Goal: Task Accomplishment & Management: Manage account settings

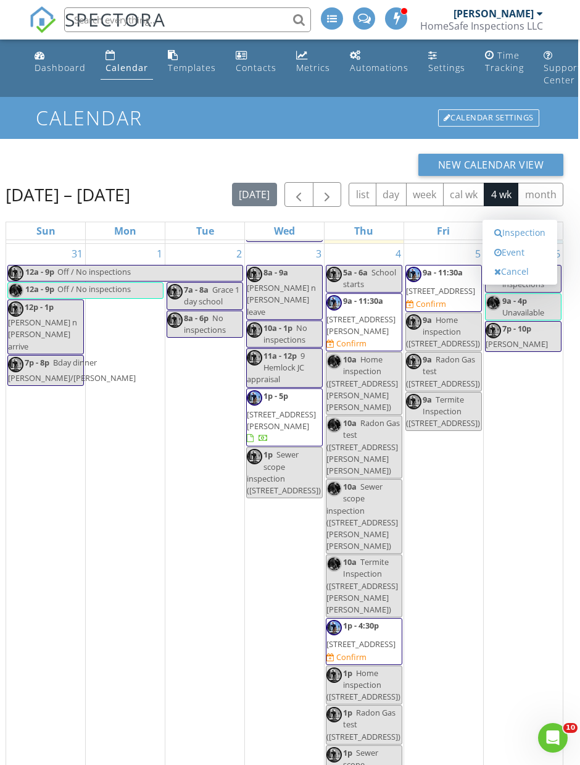
scroll to position [501, 0]
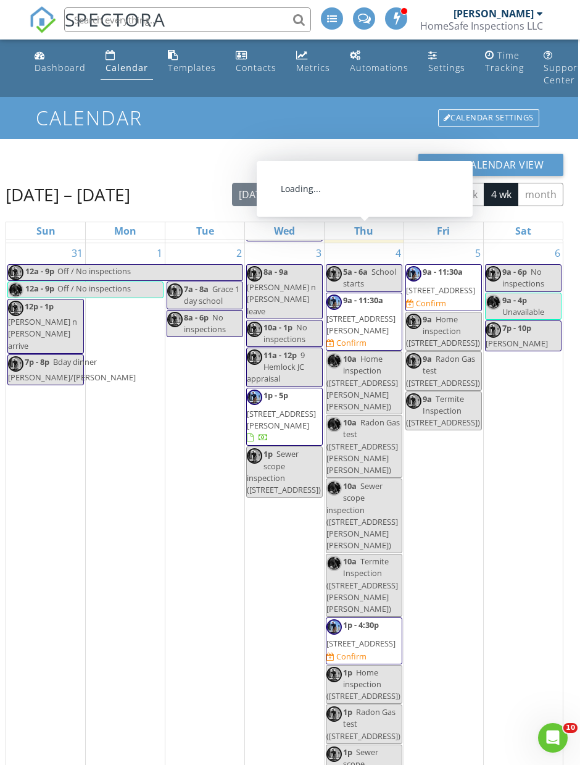
click at [373, 313] on span "15 Sunset Dr, Clark 07066" at bounding box center [361, 324] width 69 height 23
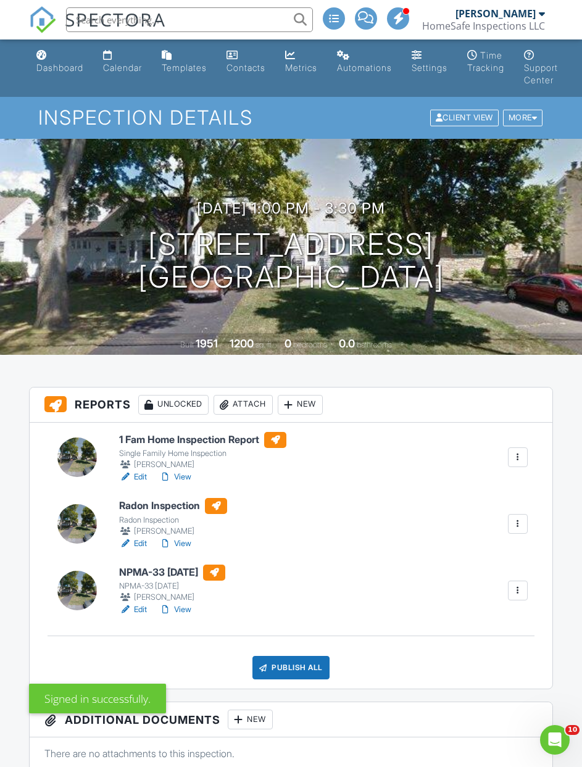
click at [56, 60] on link "Dashboard" at bounding box center [59, 61] width 57 height 35
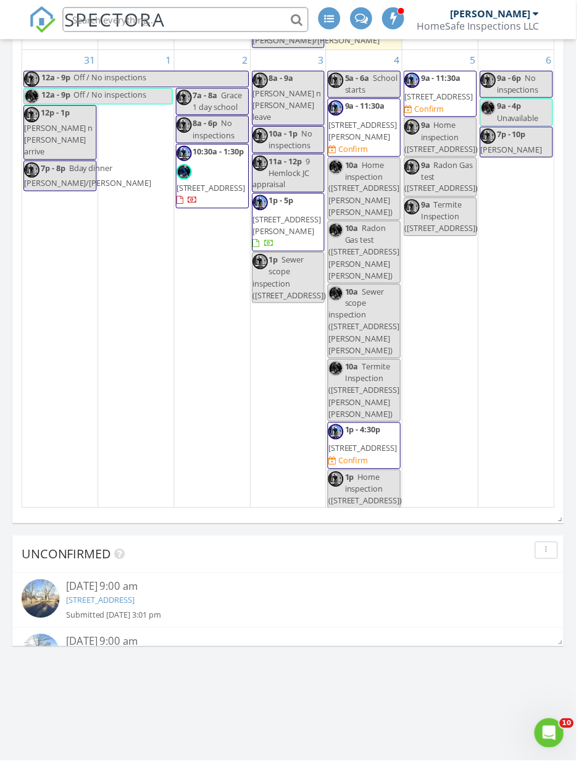
scroll to position [478, 0]
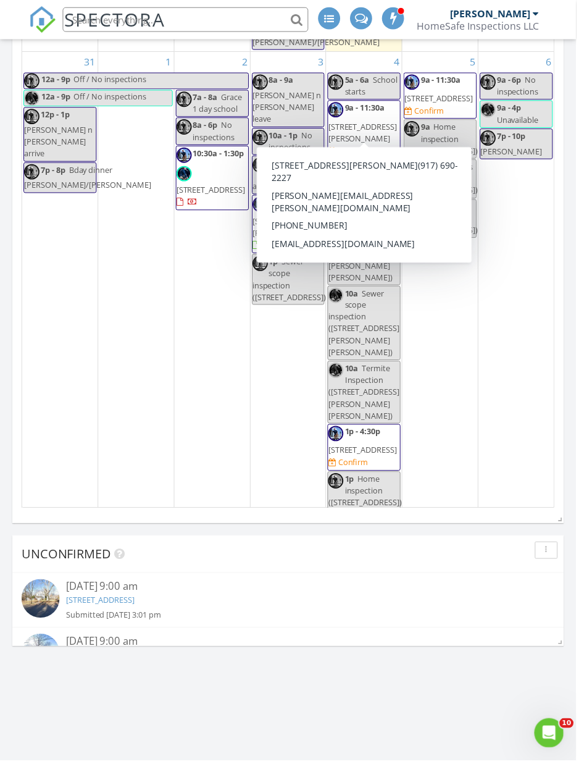
click at [380, 125] on span "9a - 11:30a 15 Sunset Dr, Clark 07066 Confirm" at bounding box center [366, 130] width 72 height 55
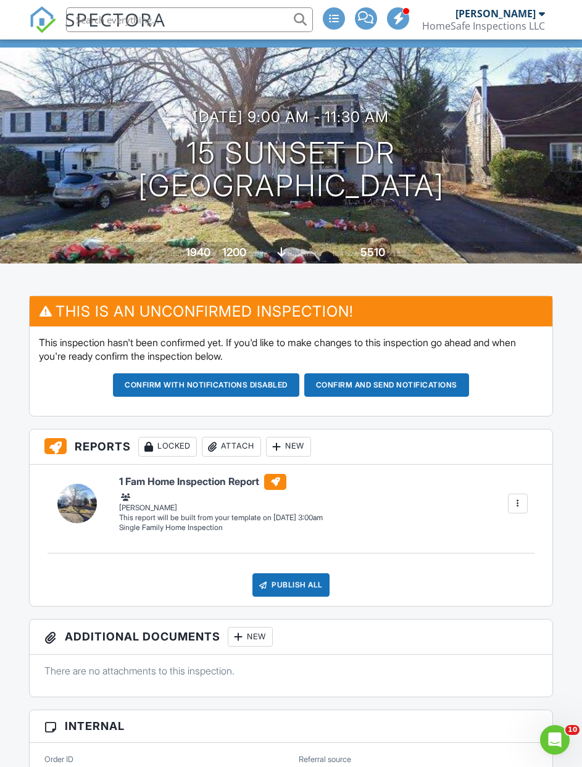
scroll to position [86, 0]
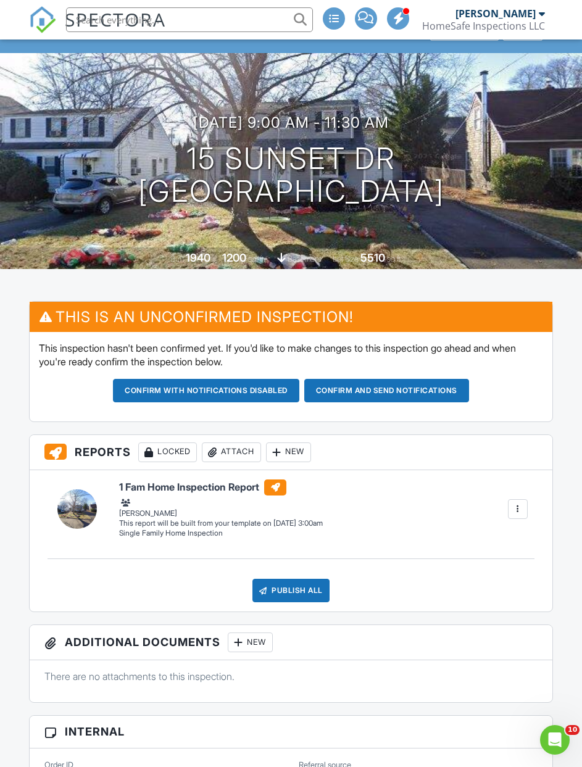
click at [299, 393] on button "Confirm and send notifications" at bounding box center [206, 390] width 186 height 23
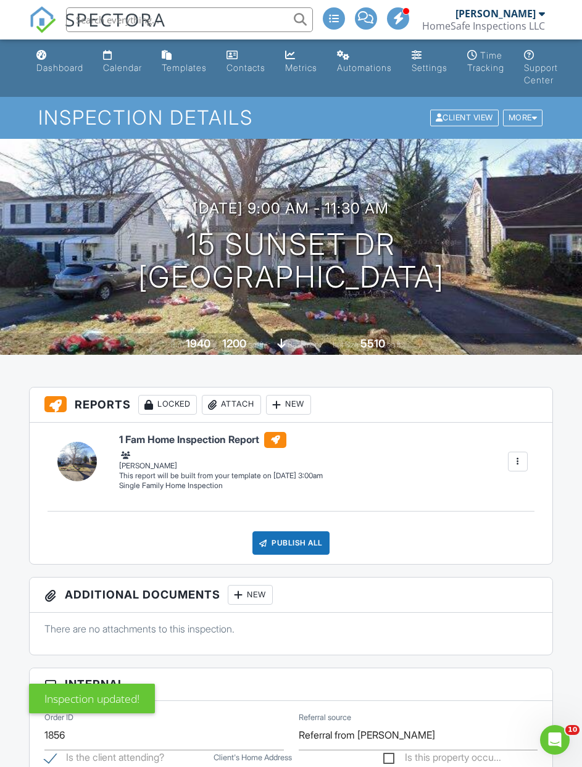
click at [65, 71] on div "Dashboard" at bounding box center [59, 67] width 47 height 10
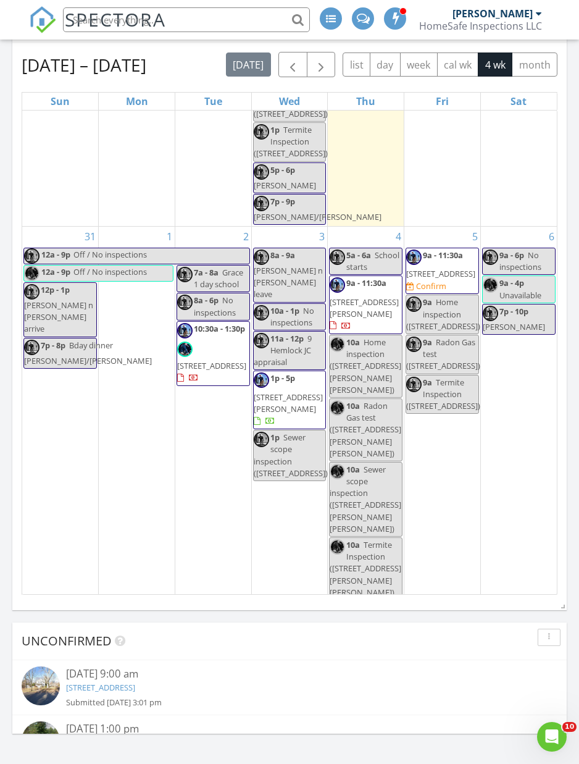
scroll to position [395, 0]
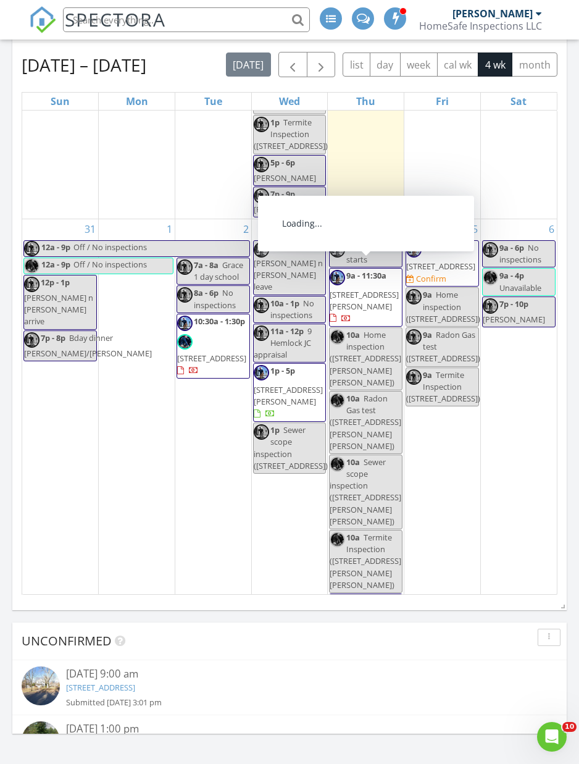
click at [374, 289] on span "[STREET_ADDRESS][PERSON_NAME]" at bounding box center [364, 300] width 69 height 23
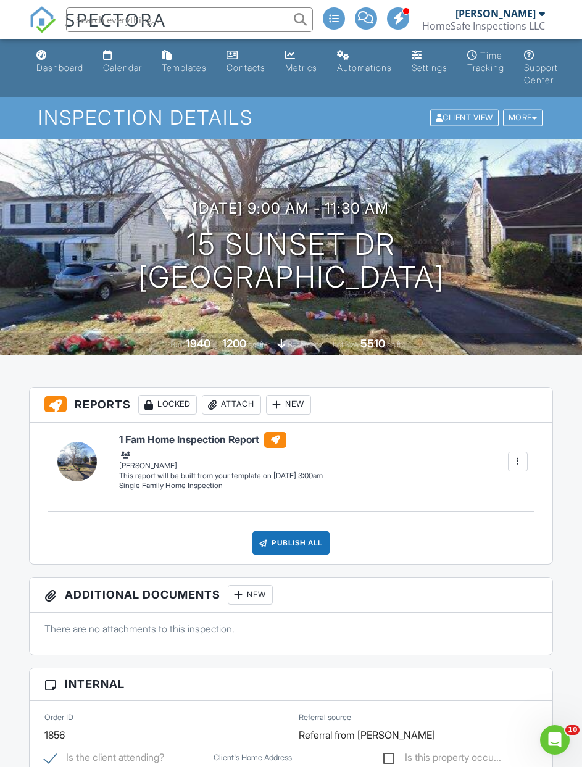
click at [126, 73] on link "Calendar" at bounding box center [122, 61] width 49 height 35
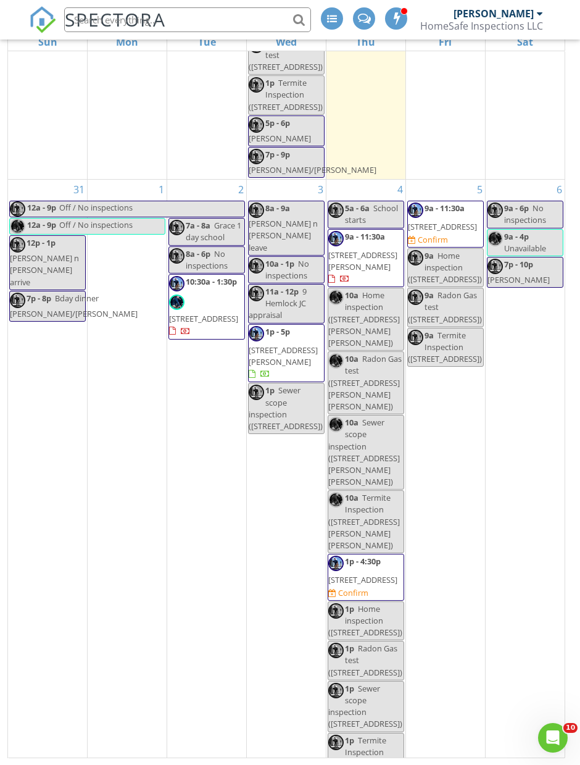
scroll to position [373, 0]
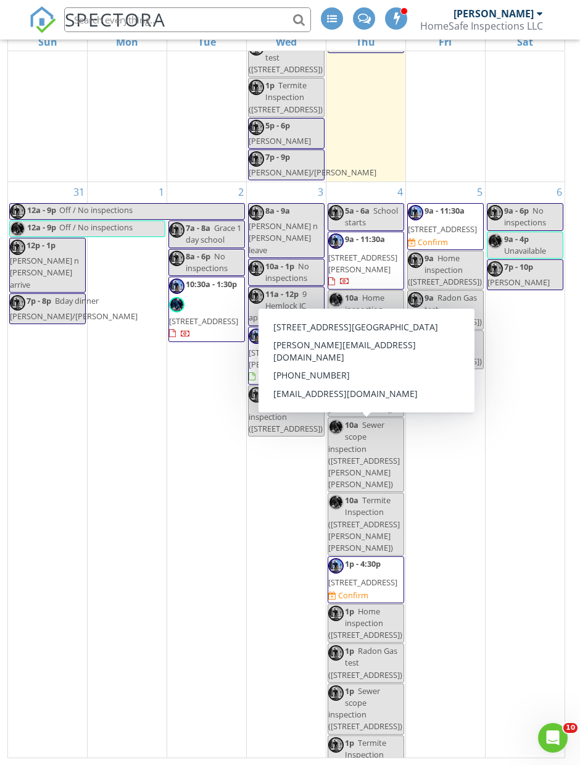
click at [382, 577] on span "[STREET_ADDRESS]" at bounding box center [362, 582] width 69 height 11
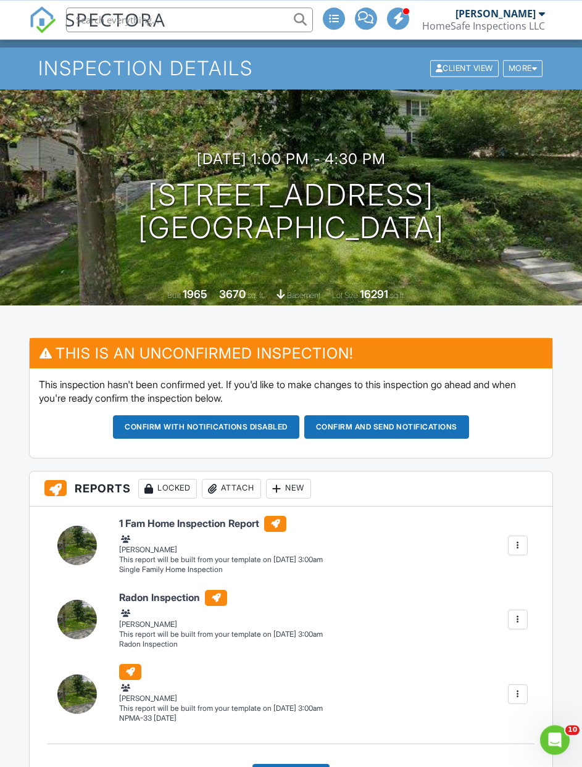
scroll to position [51, 0]
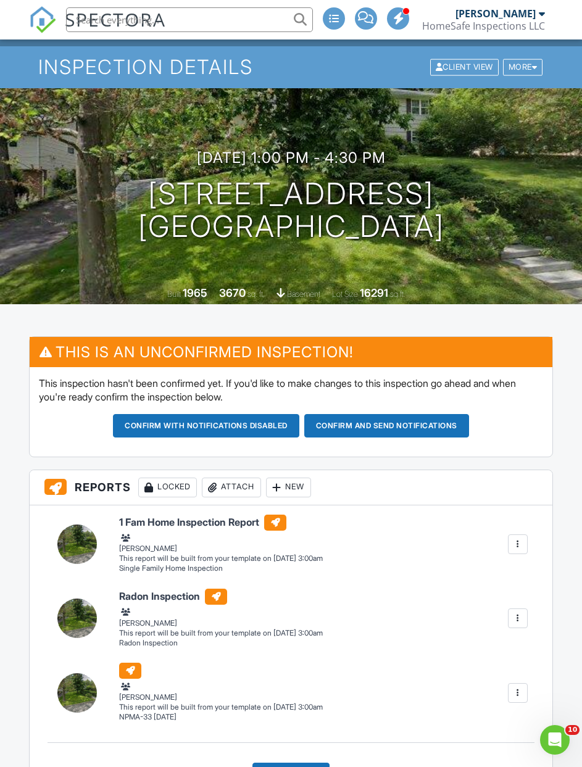
click at [299, 425] on button "Confirm and send notifications" at bounding box center [206, 425] width 186 height 23
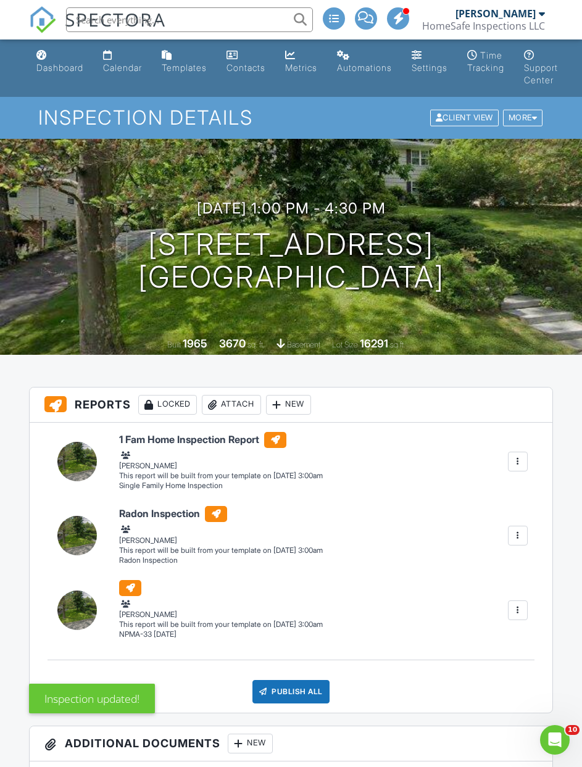
click at [52, 67] on div "Dashboard" at bounding box center [59, 67] width 47 height 10
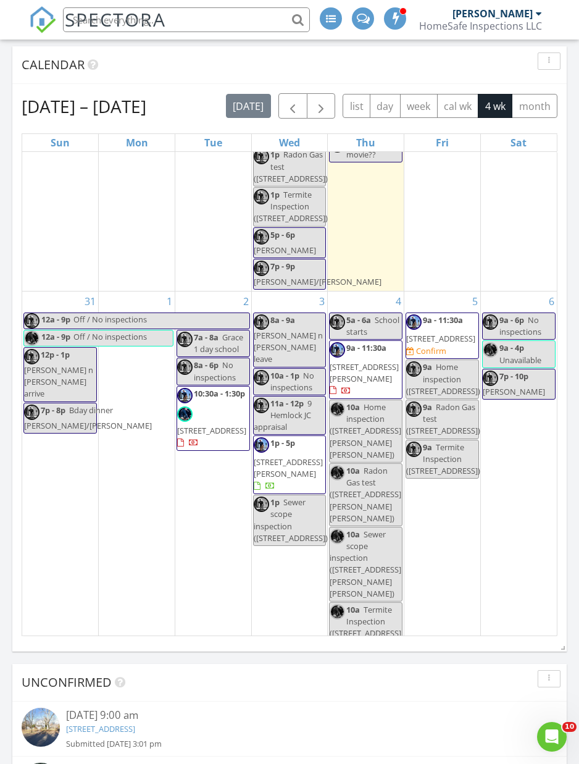
scroll to position [389, 0]
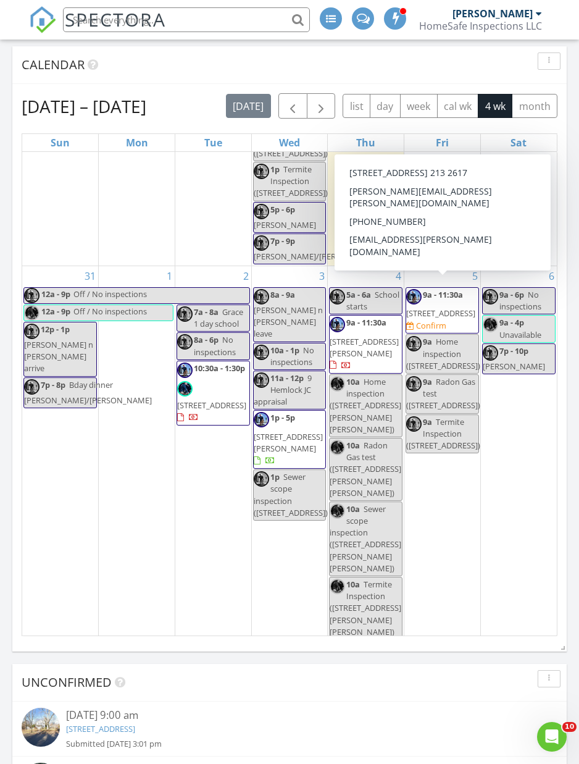
click at [444, 307] on span "152 Highwood Ave, Tenafly 07670" at bounding box center [440, 312] width 69 height 11
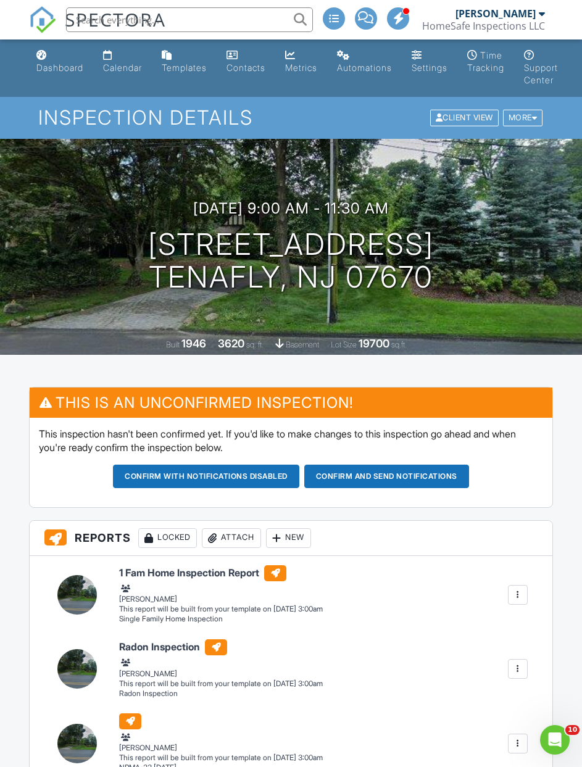
click at [299, 468] on button "Confirm and send notifications" at bounding box center [206, 476] width 186 height 23
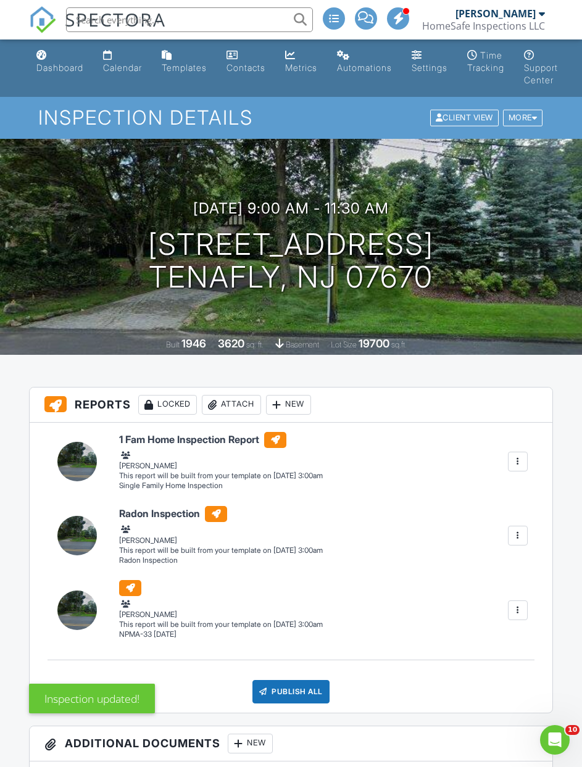
click at [59, 70] on div "Dashboard" at bounding box center [59, 67] width 47 height 10
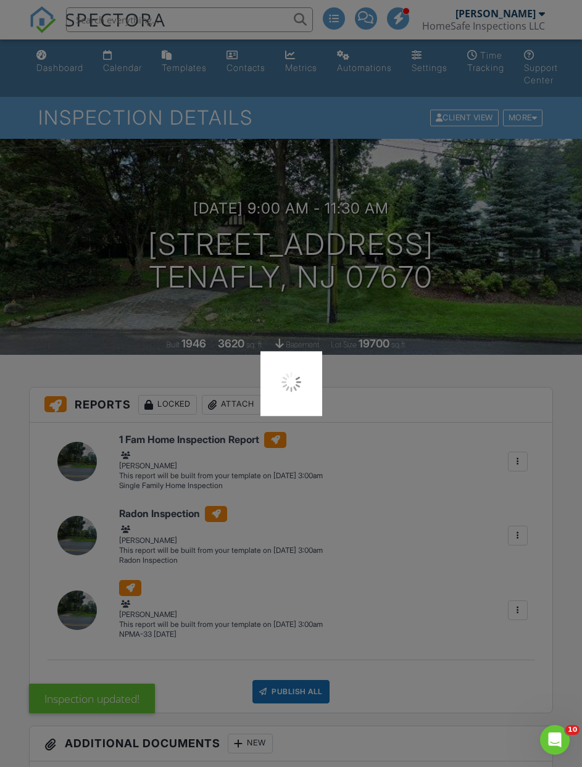
click at [66, 73] on div at bounding box center [291, 383] width 582 height 767
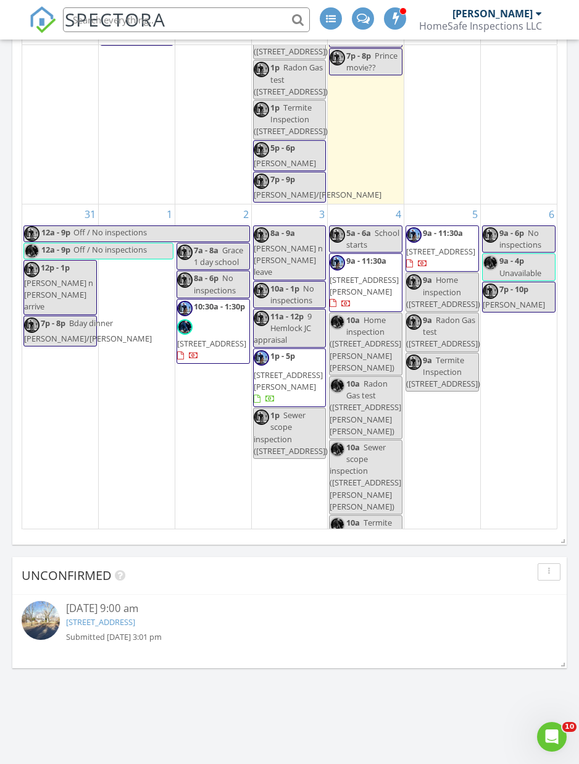
scroll to position [355, 0]
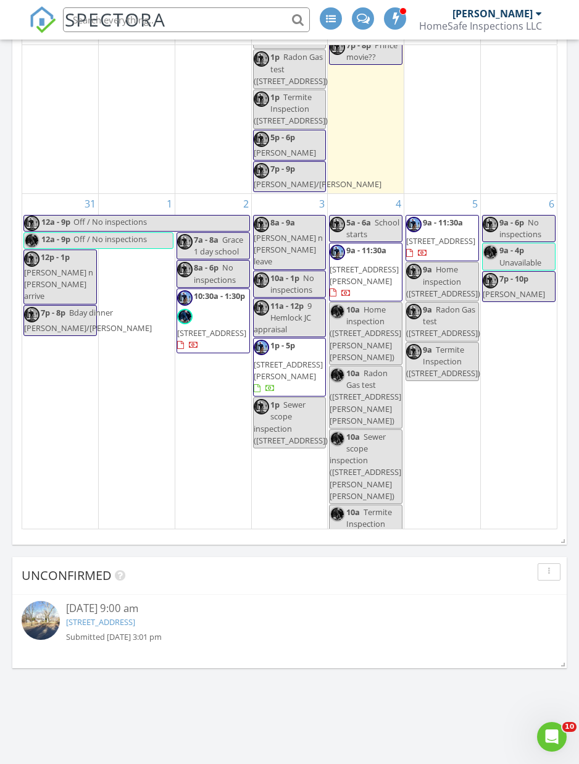
click at [217, 327] on span "122 Ridgedale Ave, Florham Park 07932" at bounding box center [211, 332] width 69 height 11
